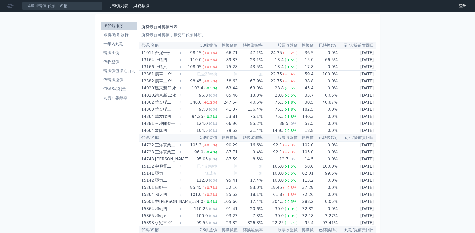
click at [118, 43] on li "一年內到期" at bounding box center [119, 44] width 36 height 6
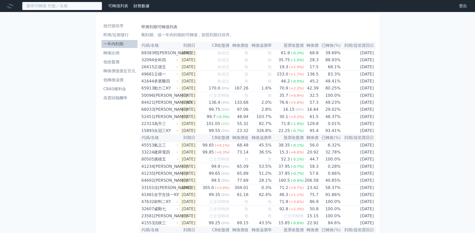
click at [69, 10] on input at bounding box center [62, 6] width 80 height 9
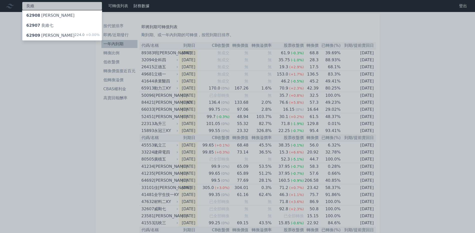
type input "良維"
click at [59, 17] on div "62908 [PERSON_NAME]" at bounding box center [62, 16] width 80 height 10
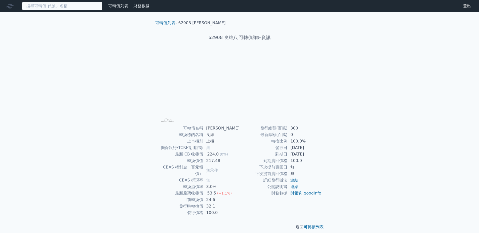
click at [71, 6] on input at bounding box center [62, 6] width 80 height 9
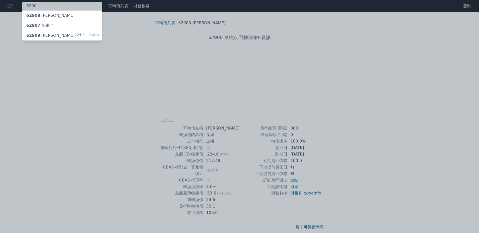
type input "6290"
click at [50, 36] on div "62909 [PERSON_NAME]" at bounding box center [50, 36] width 48 height 6
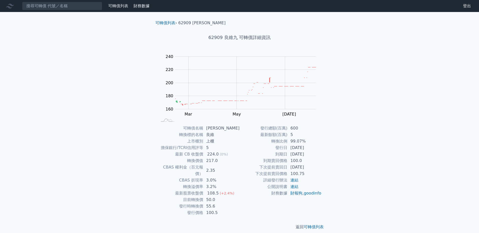
click at [60, 12] on nav "可轉債列表 財務數據 可轉債列表 財務數據 登出 登出" at bounding box center [239, 6] width 479 height 12
click at [62, 7] on input at bounding box center [62, 6] width 80 height 9
type input "6"
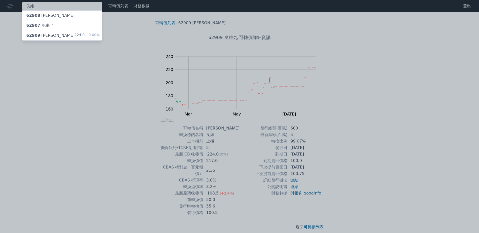
type input "良"
